Goal: Find specific page/section: Find specific page/section

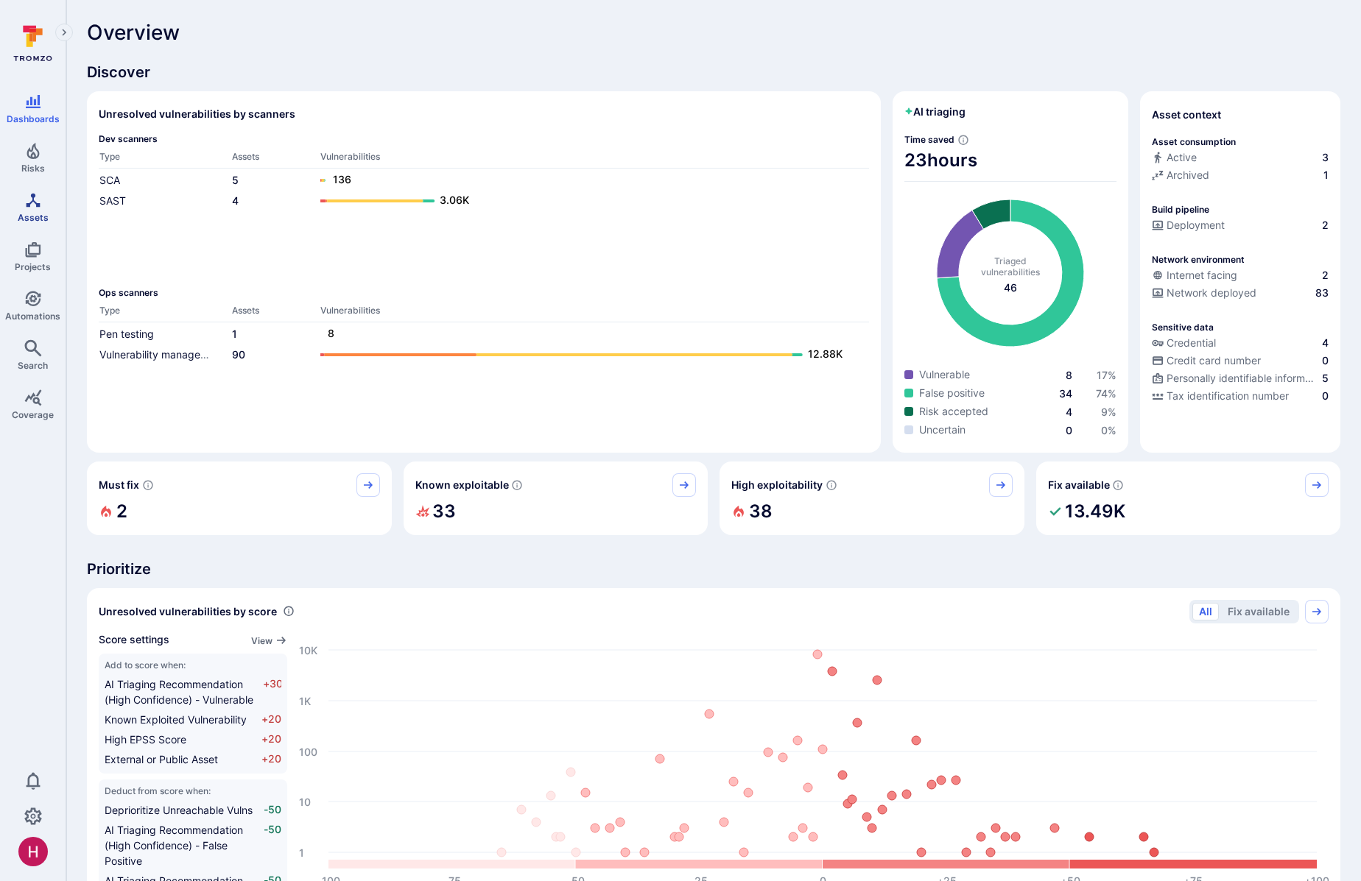
click at [36, 205] on icon "Assets" at bounding box center [33, 200] width 14 height 14
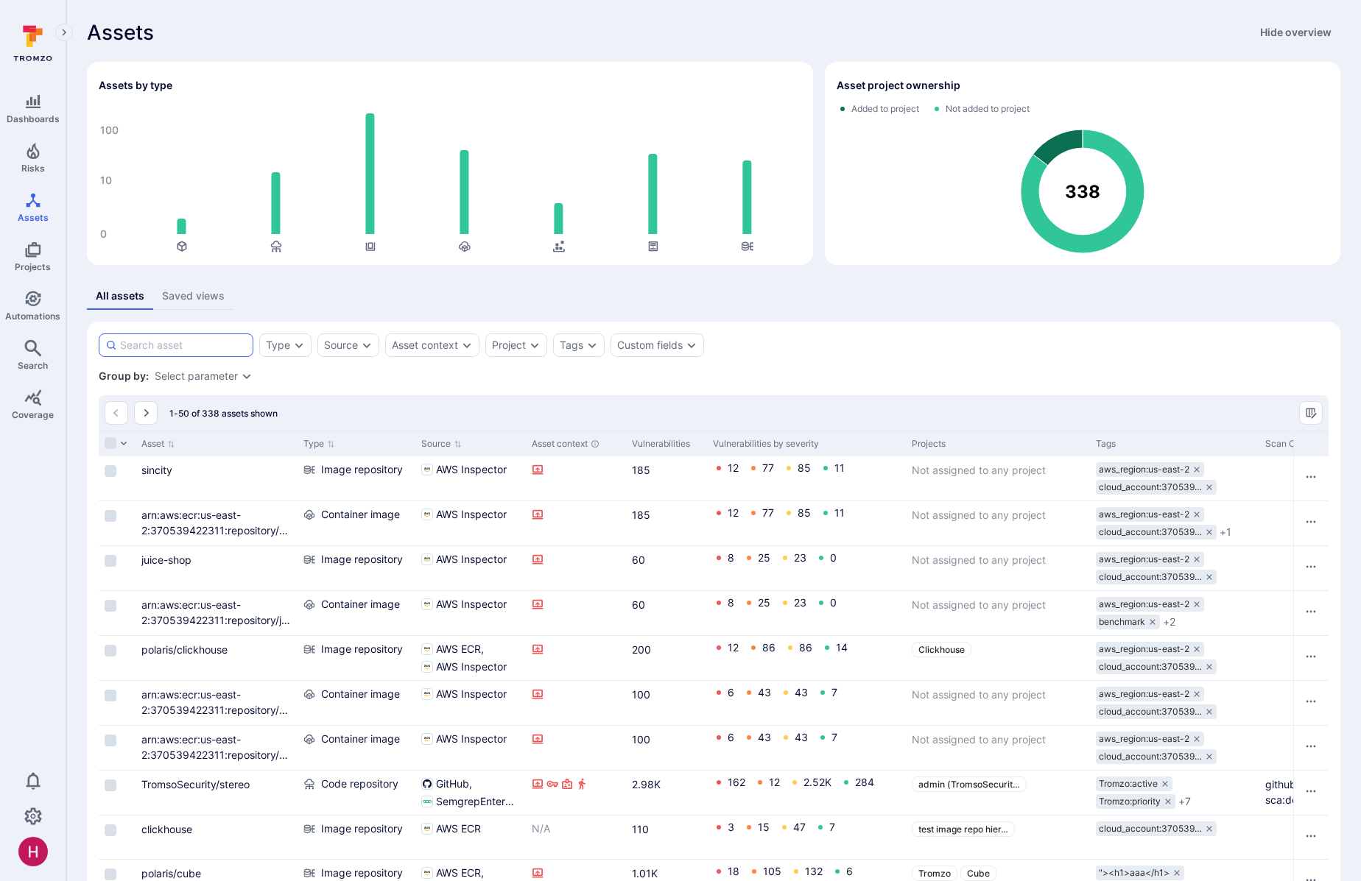
click at [216, 348] on input at bounding box center [183, 345] width 127 height 15
click at [180, 349] on input at bounding box center [183, 345] width 127 height 15
type input "terrascan"
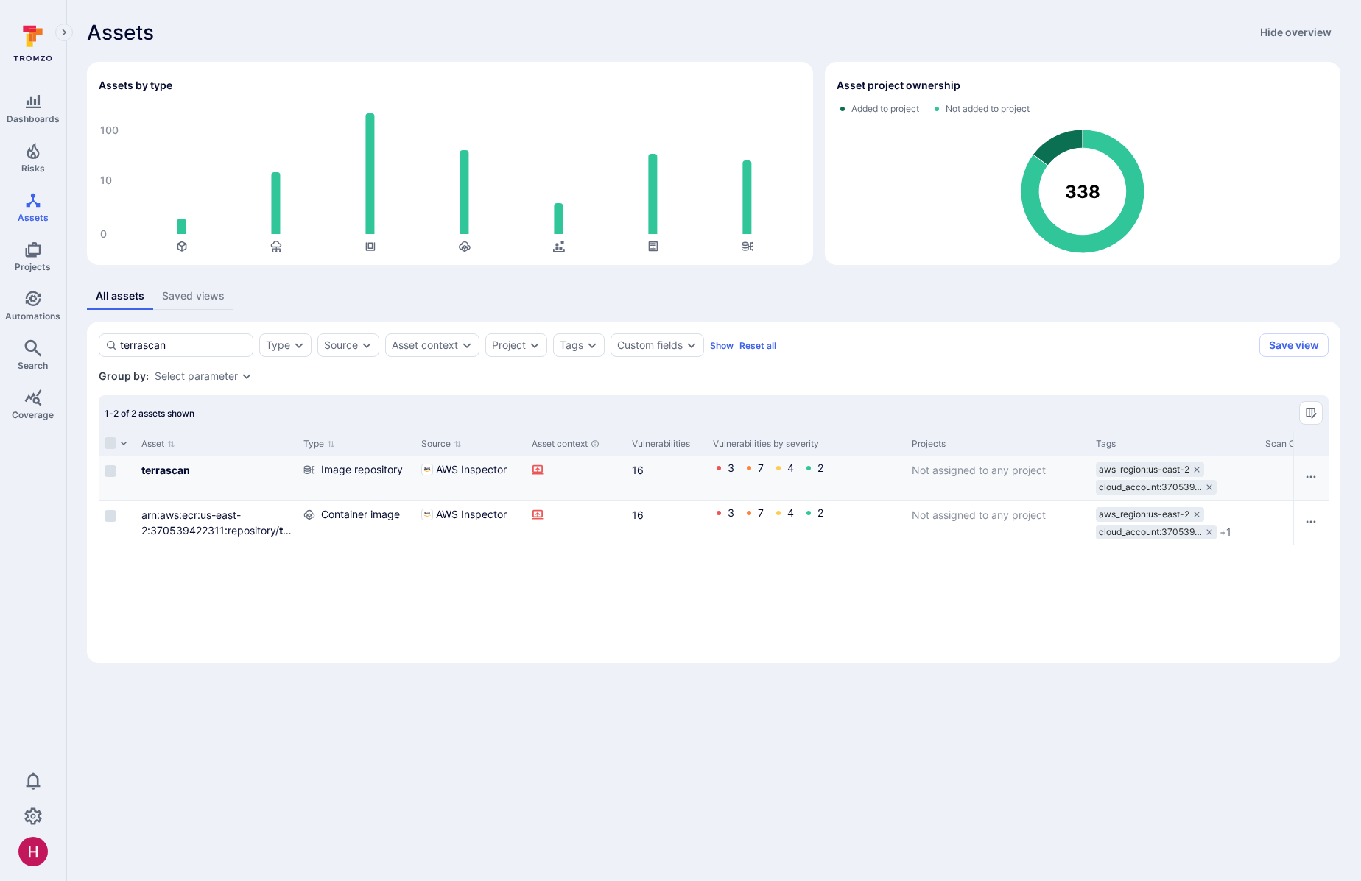
click at [184, 470] on b "terrascan" at bounding box center [165, 470] width 49 height 13
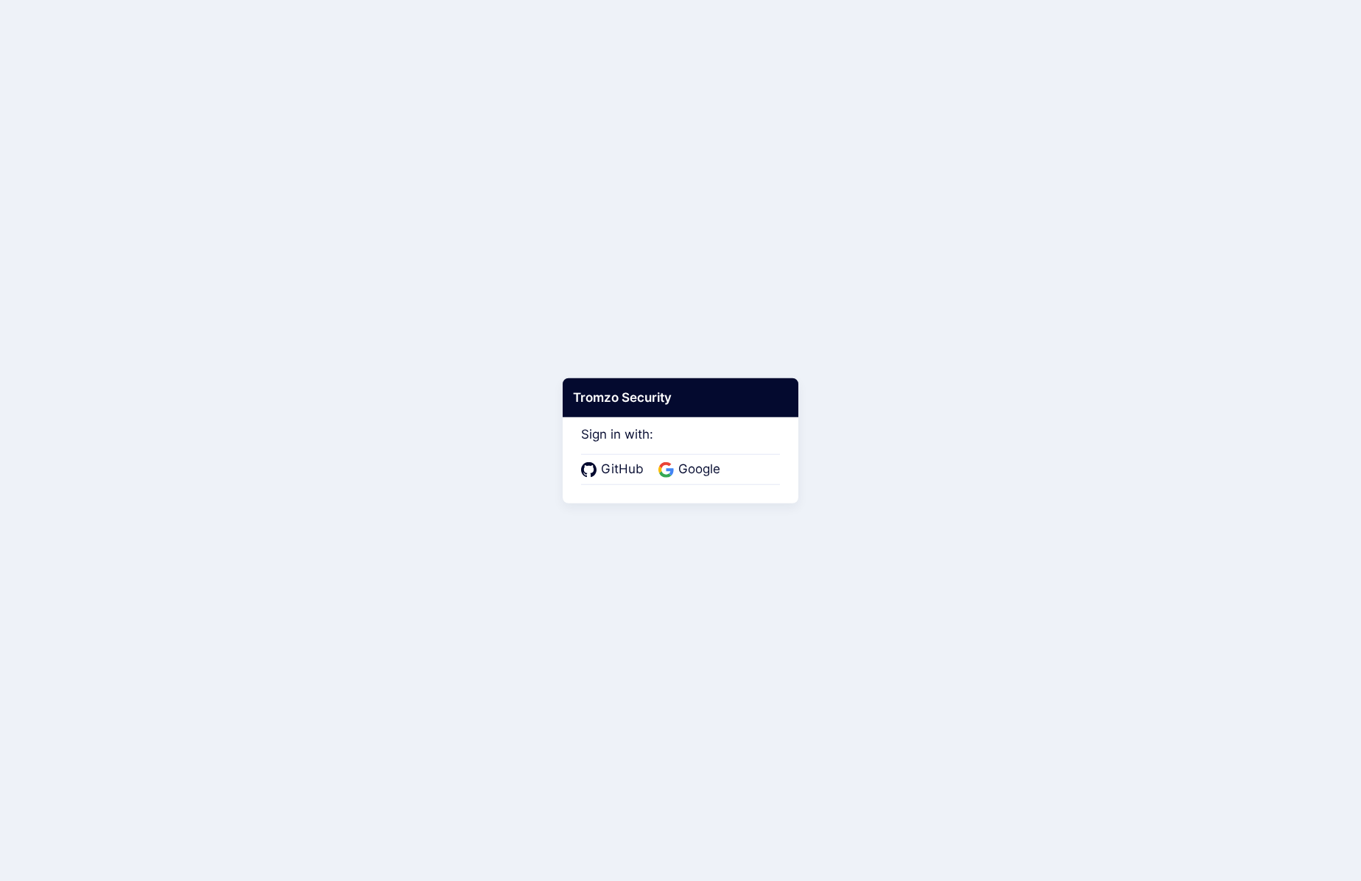
click at [690, 458] on div "GitHub Google" at bounding box center [680, 469] width 199 height 31
click at [691, 466] on span "Google" at bounding box center [699, 469] width 51 height 19
